Goal: Task Accomplishment & Management: Manage account settings

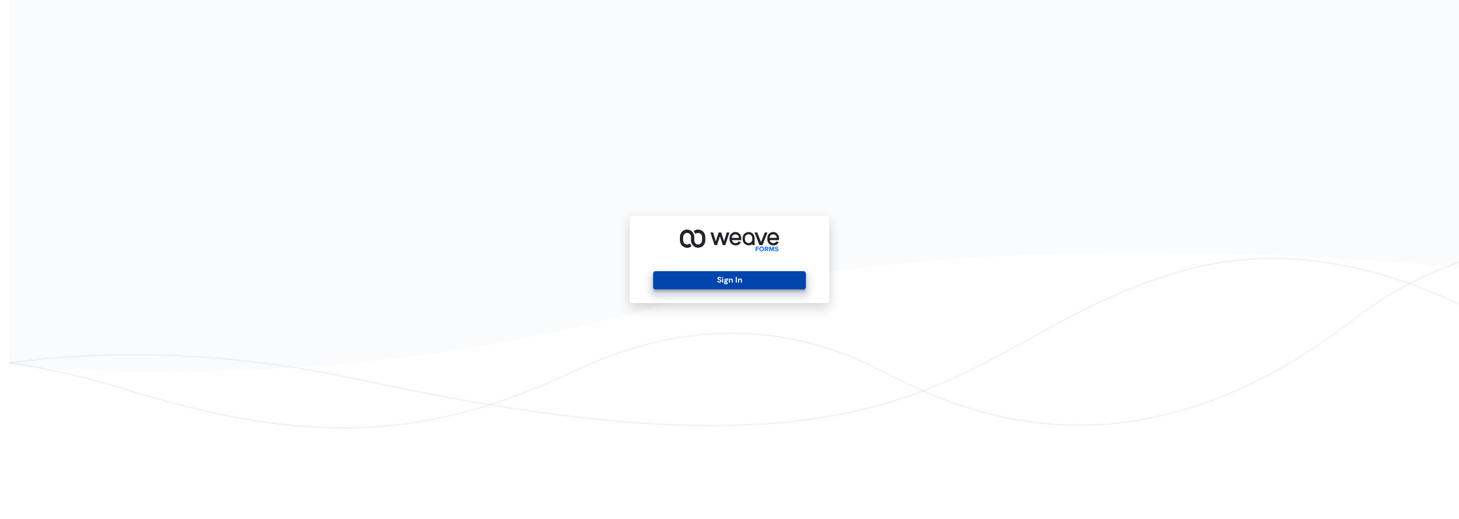
click at [741, 289] on button "Sign In" at bounding box center [729, 280] width 152 height 18
drag, startPoint x: 741, startPoint y: 281, endPoint x: 735, endPoint y: 276, distance: 7.3
click at [741, 280] on button "Sign In" at bounding box center [729, 280] width 152 height 18
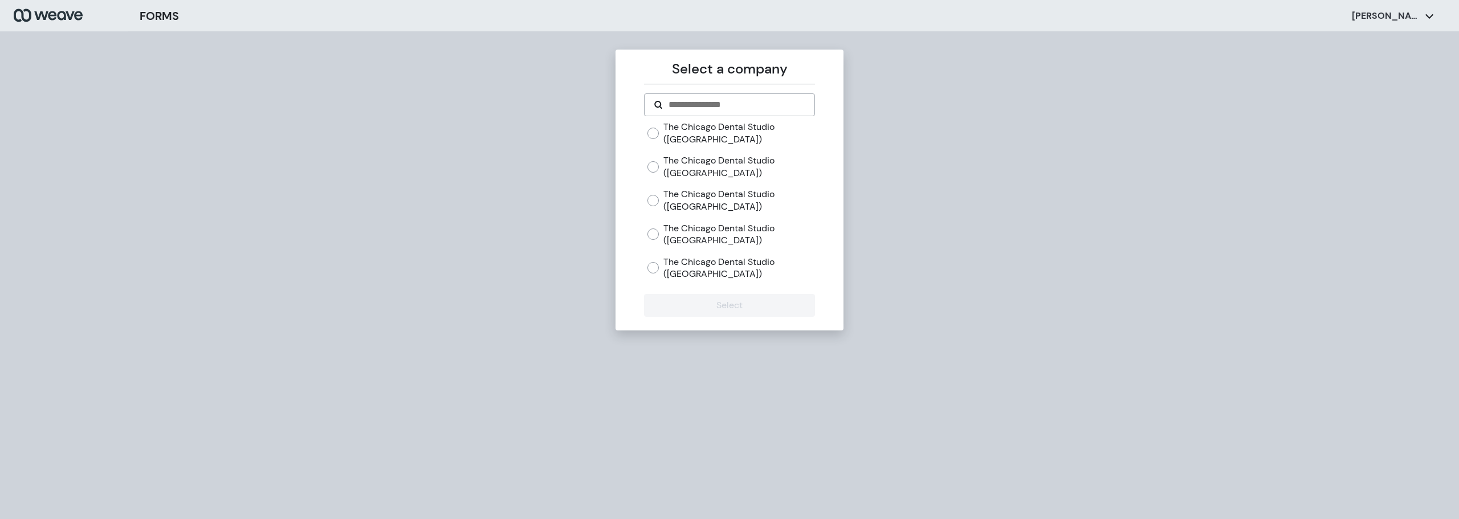
click at [713, 195] on label "The Chicago Dental Studio (Lakeview)" at bounding box center [739, 200] width 151 height 25
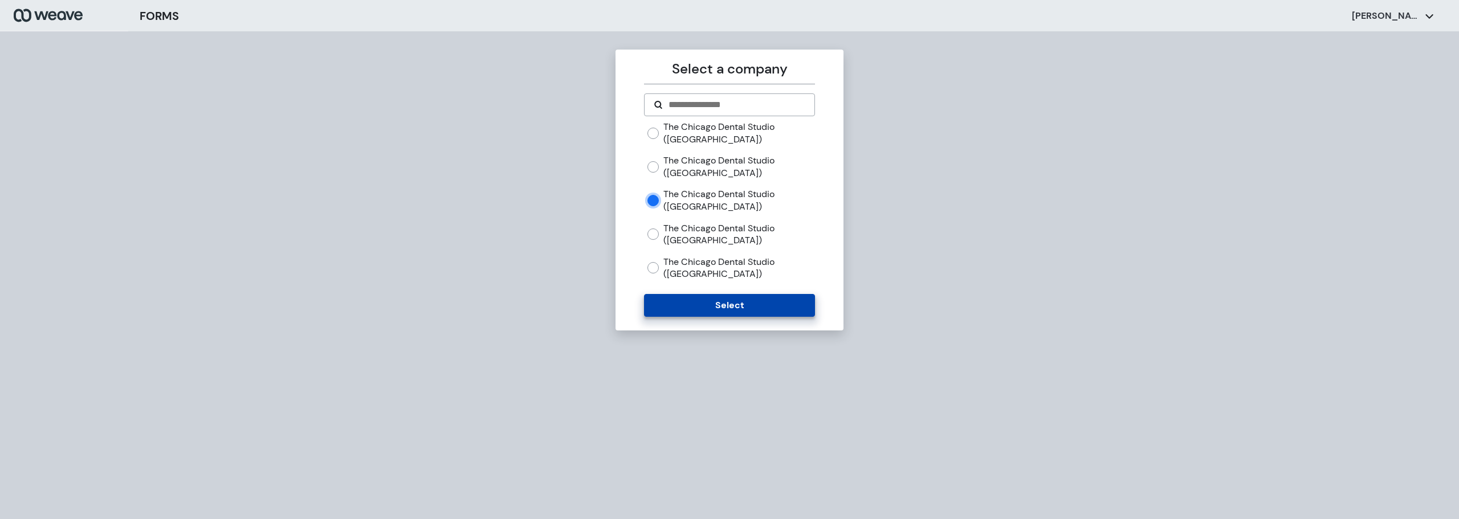
click at [740, 302] on button "Select" at bounding box center [729, 305] width 170 height 23
